Goal: Information Seeking & Learning: Learn about a topic

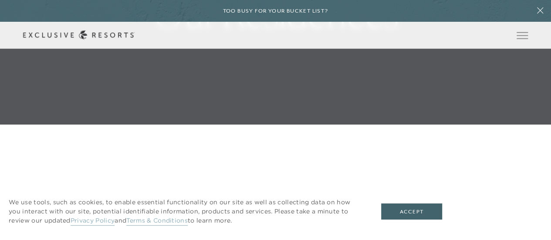
scroll to position [131, 0]
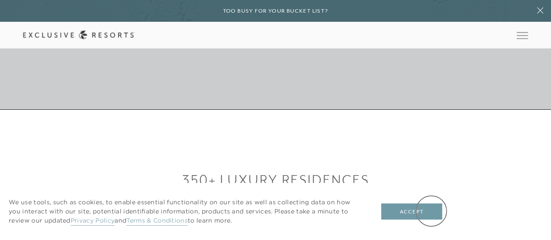
click at [431, 211] on button "Accept" at bounding box center [411, 212] width 61 height 17
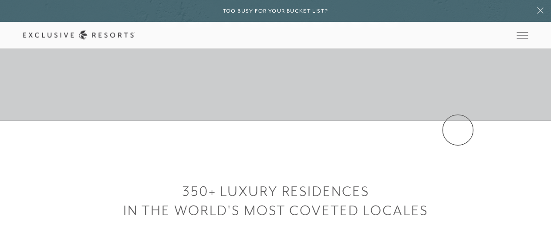
scroll to position [0, 0]
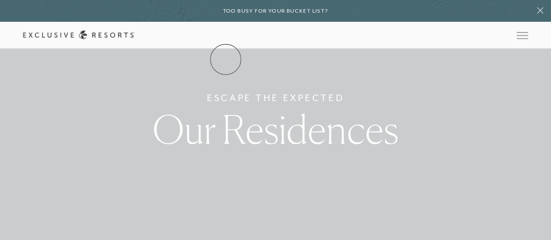
click at [0, 0] on link "The Collection" at bounding box center [0, 0] width 0 height 0
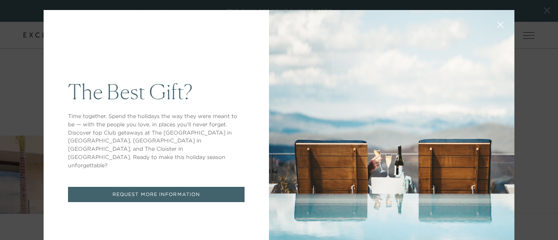
click at [497, 25] on icon at bounding box center [500, 25] width 7 height 7
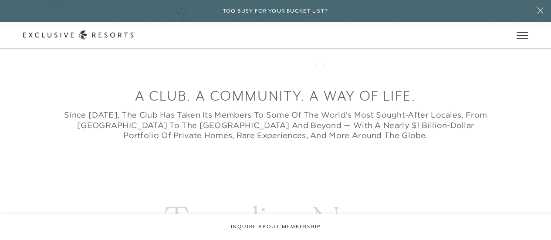
scroll to position [44, 0]
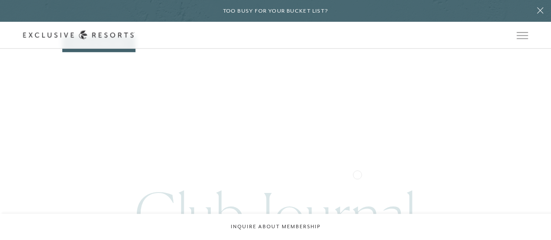
scroll to position [2813, 0]
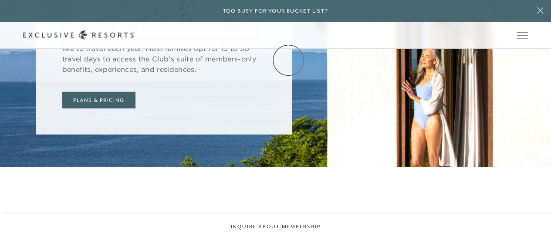
click at [0, 0] on link "Membership" at bounding box center [0, 0] width 0 height 0
